Goal: Task Accomplishment & Management: Use online tool/utility

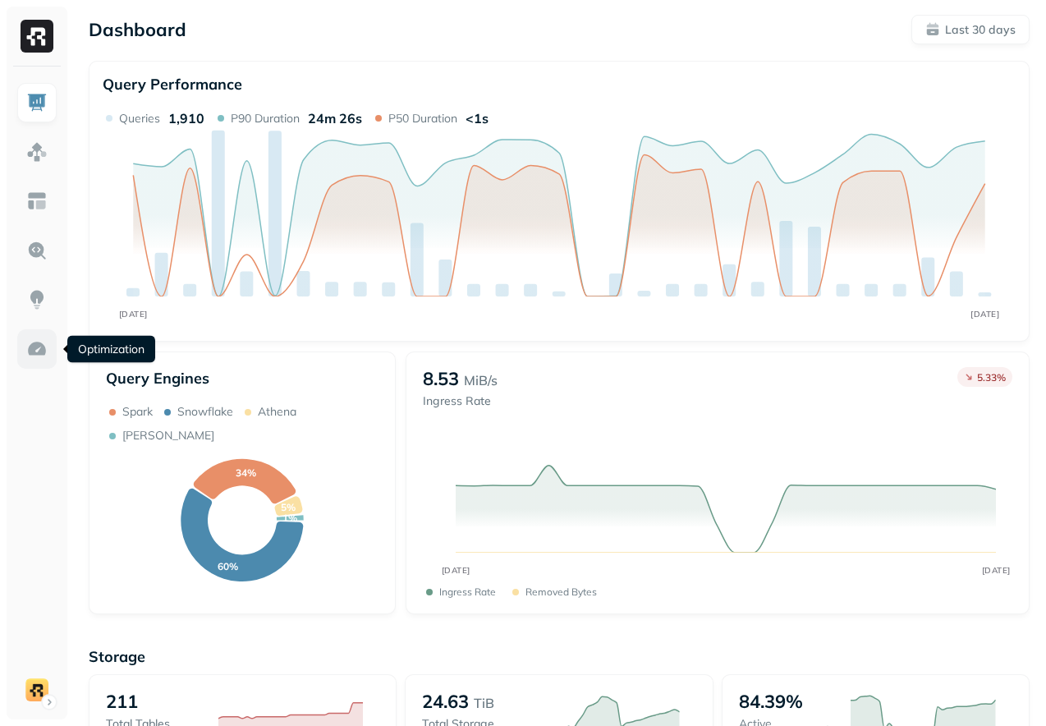
click at [35, 349] on img at bounding box center [36, 348] width 21 height 21
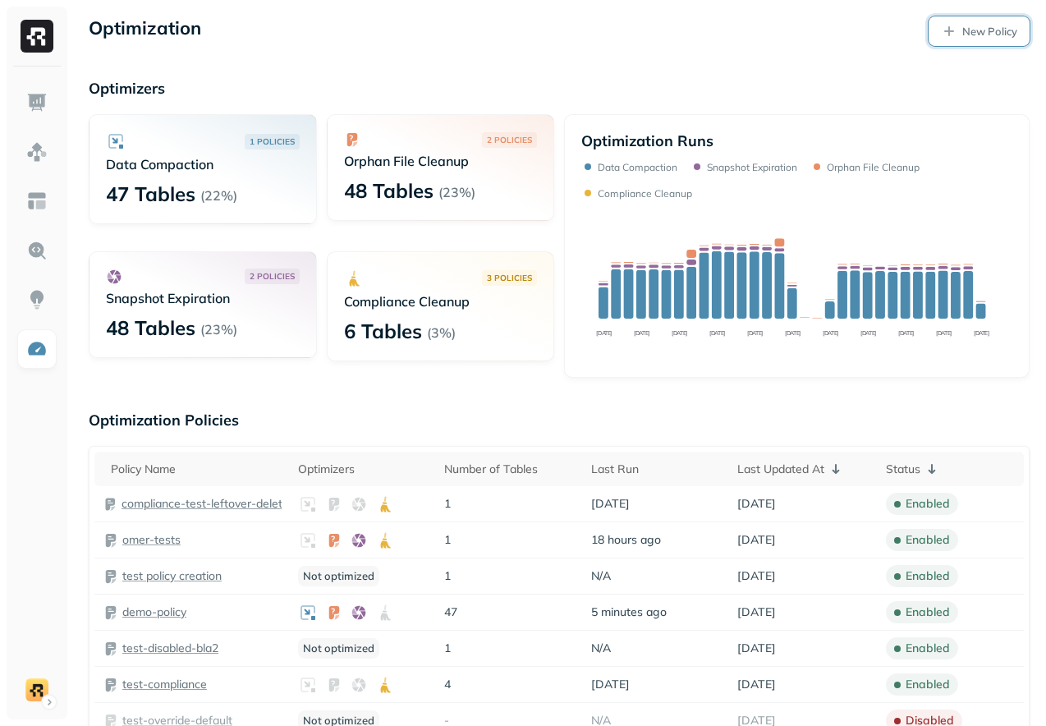
click at [979, 35] on p "New Policy" at bounding box center [990, 32] width 55 height 16
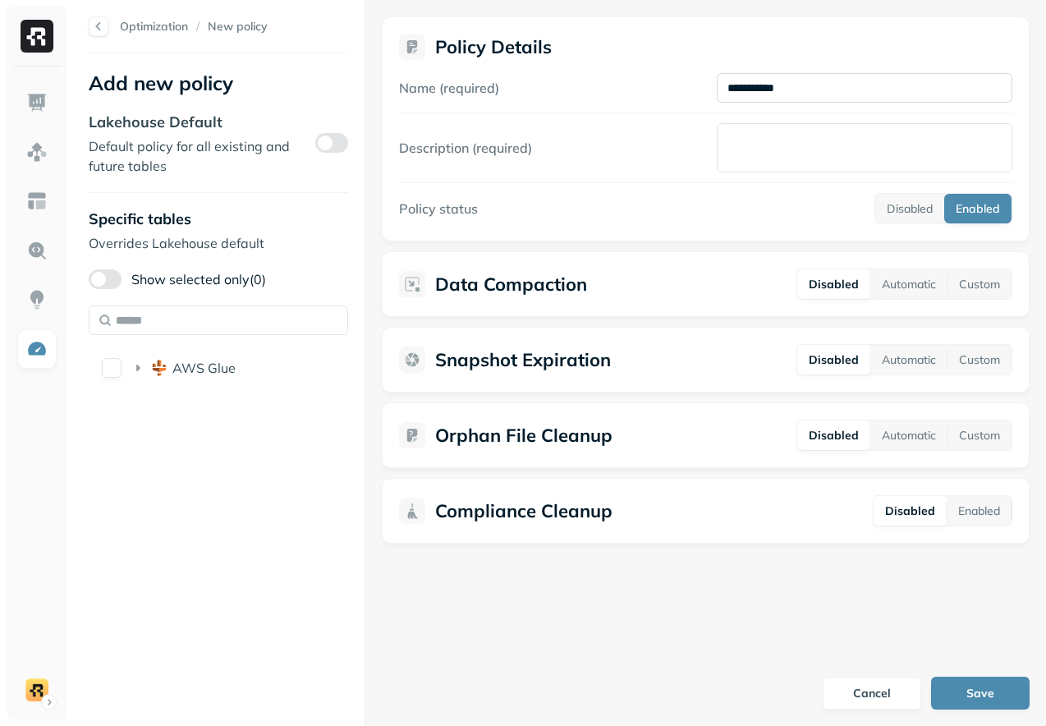
type input "**********"
type textarea "*"
click at [258, 370] on div "AWS Glue" at bounding box center [273, 368] width 356 height 26
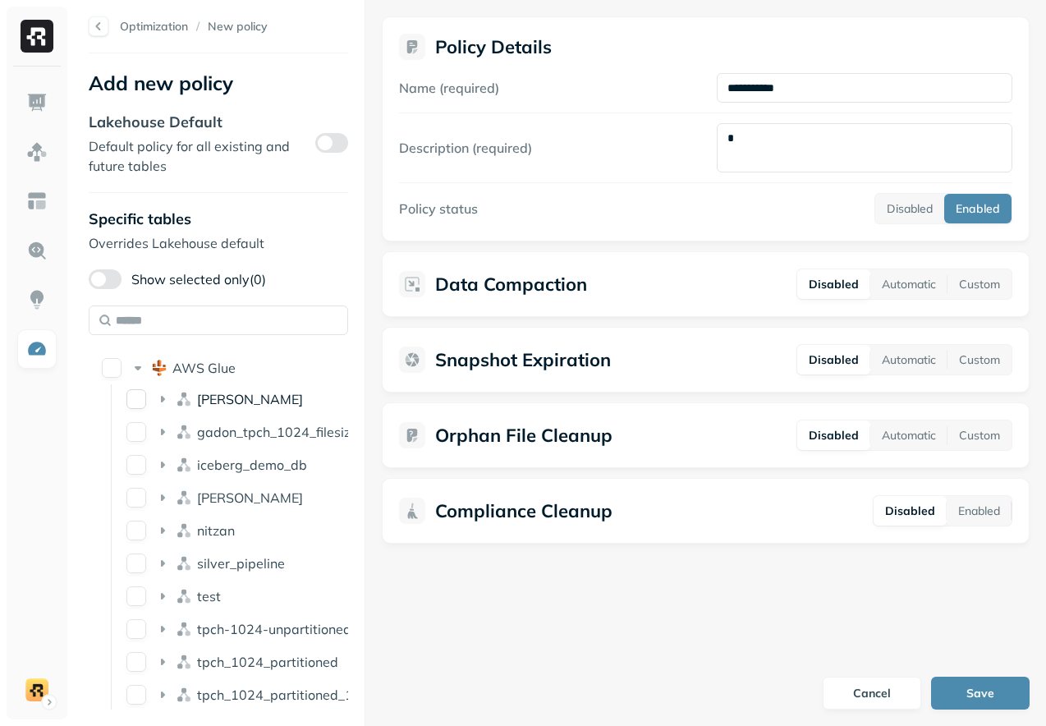
click at [225, 403] on span "[PERSON_NAME]" at bounding box center [250, 399] width 106 height 16
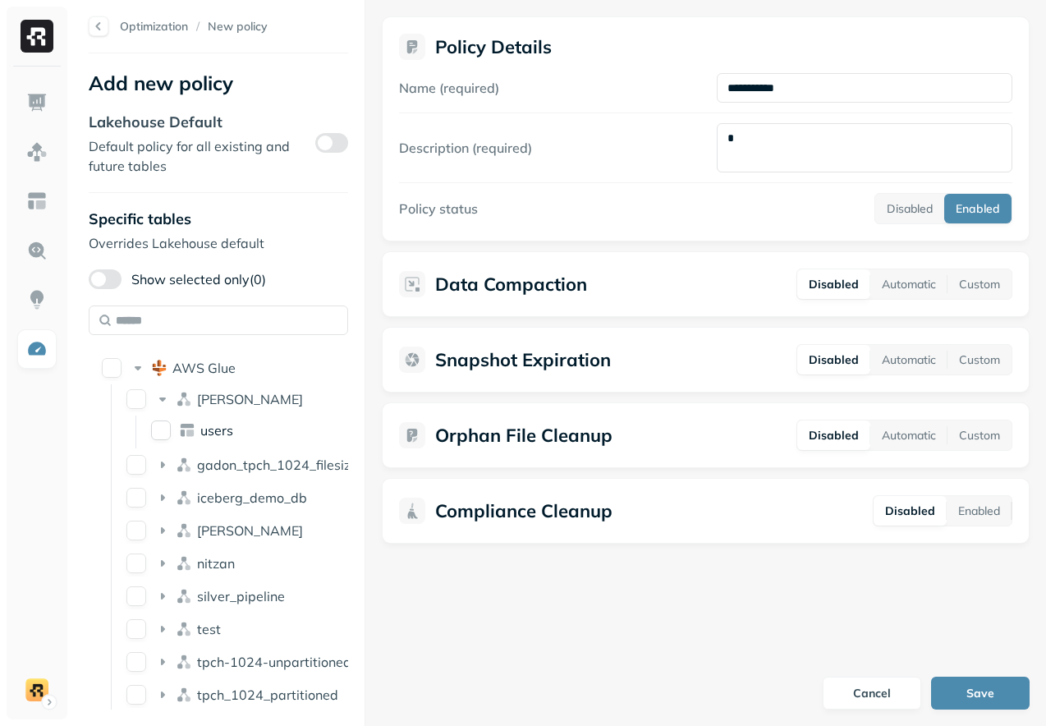
click at [218, 434] on span "users" at bounding box center [216, 430] width 33 height 16
click at [953, 691] on button "Save" at bounding box center [980, 693] width 99 height 33
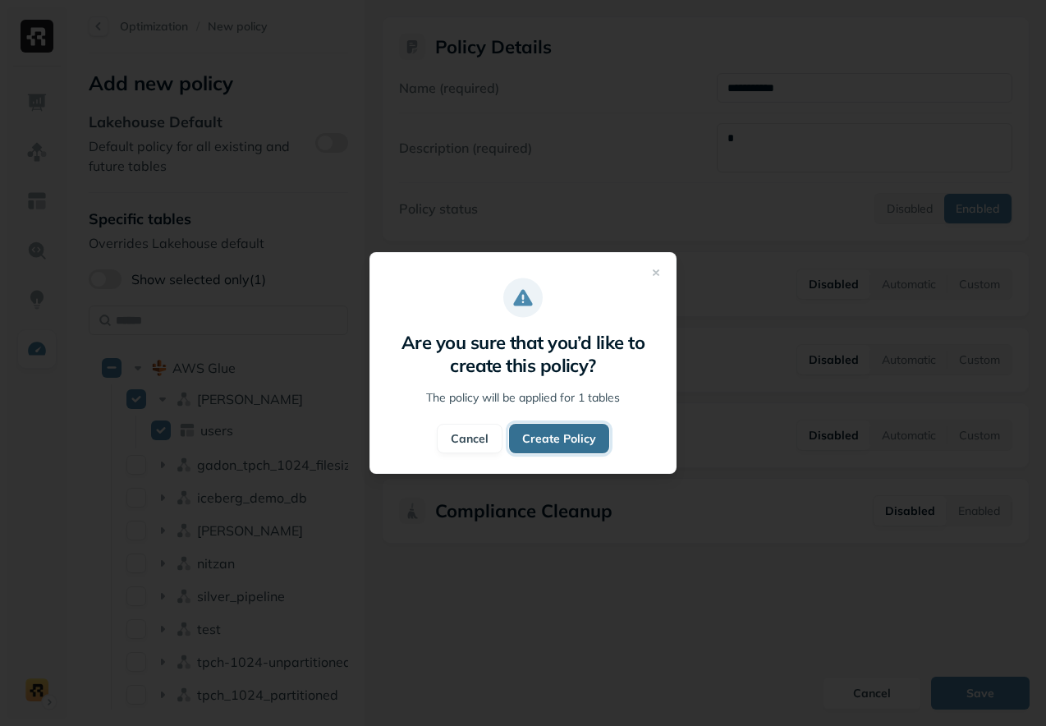
click at [550, 429] on button "Create Policy" at bounding box center [559, 439] width 100 height 30
